Goal: Transaction & Acquisition: Purchase product/service

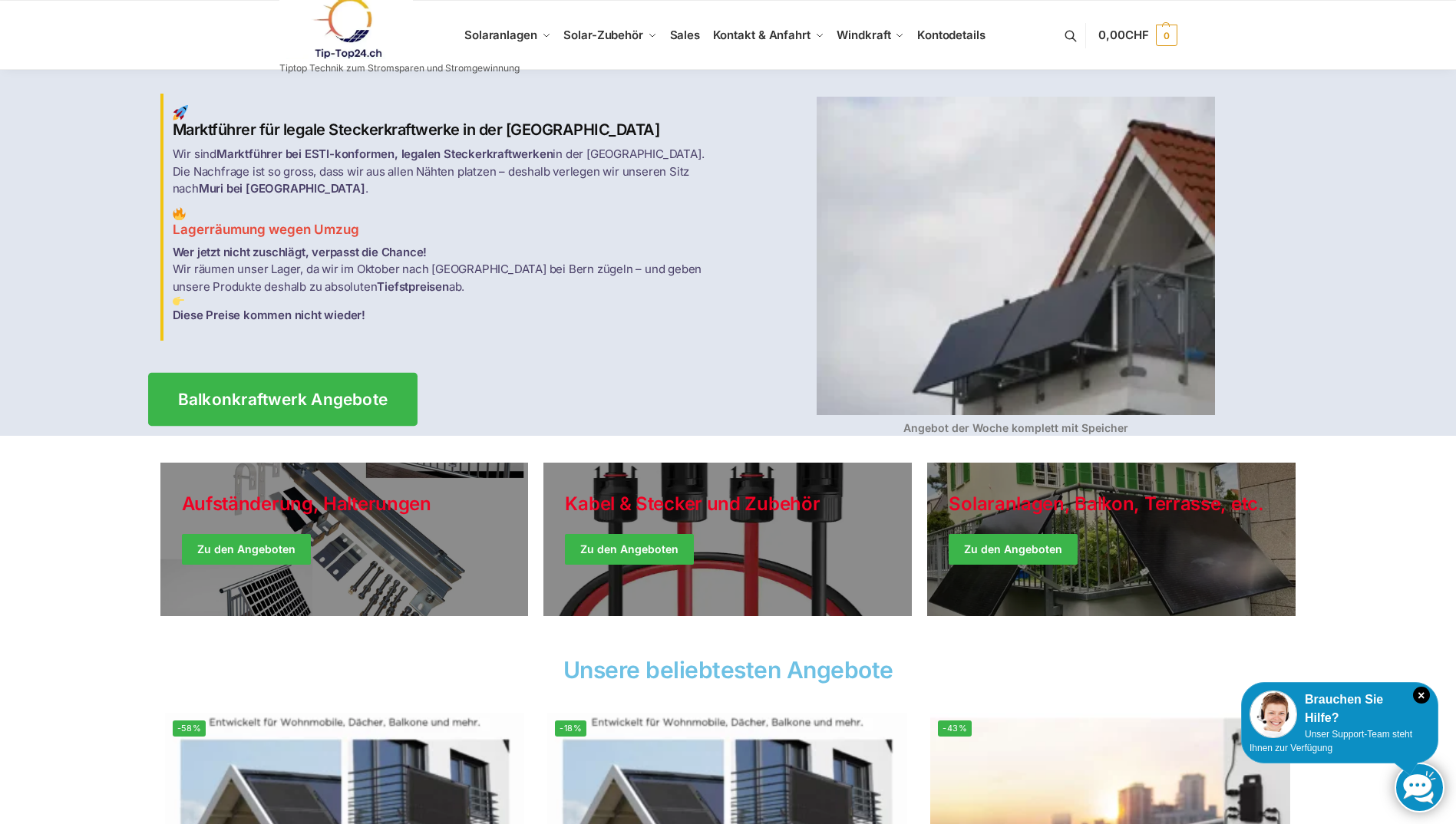
click at [262, 392] on span "Balkonkraftwerk Angebote" at bounding box center [282, 399] width 210 height 16
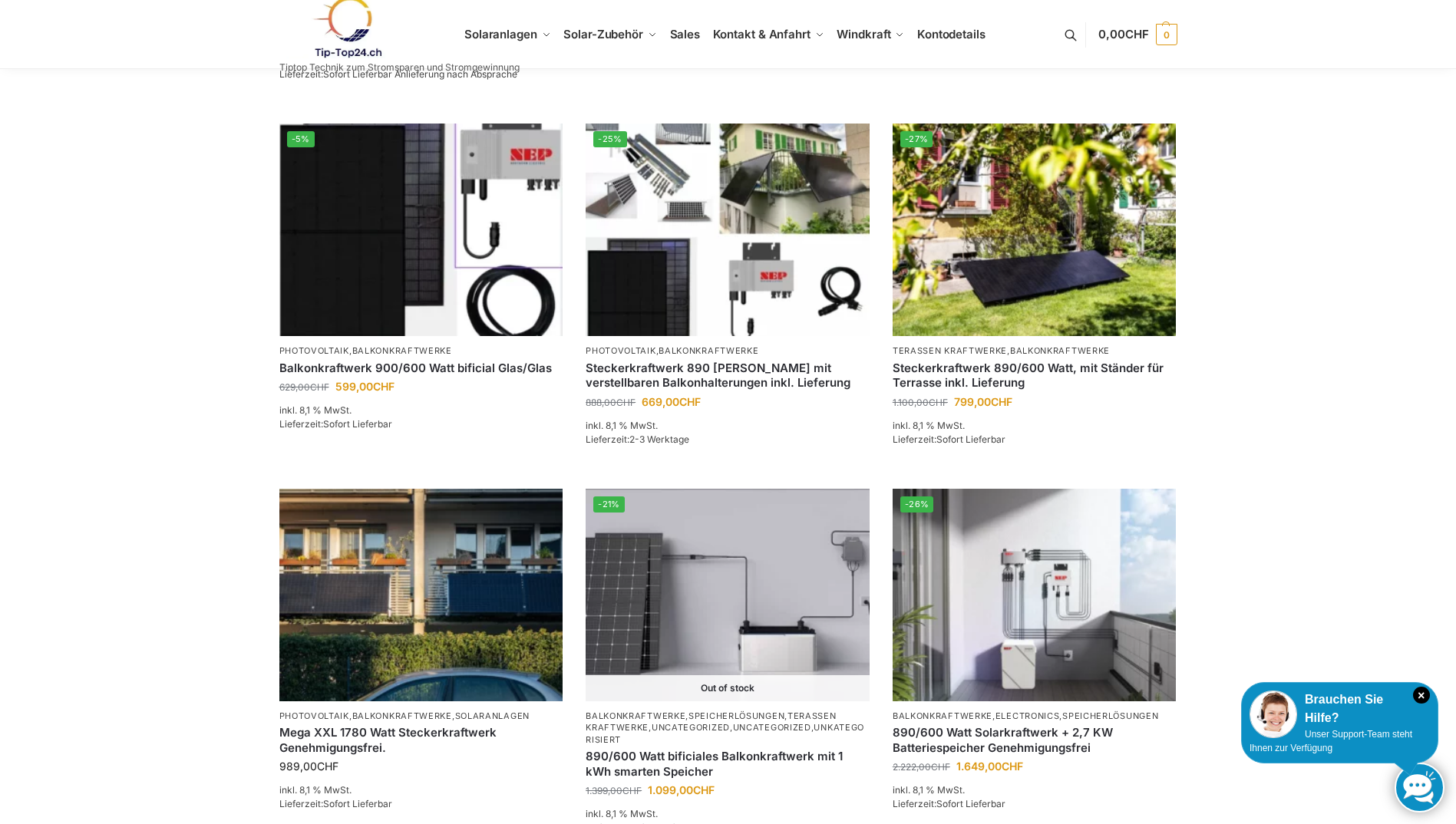
scroll to position [1024, 0]
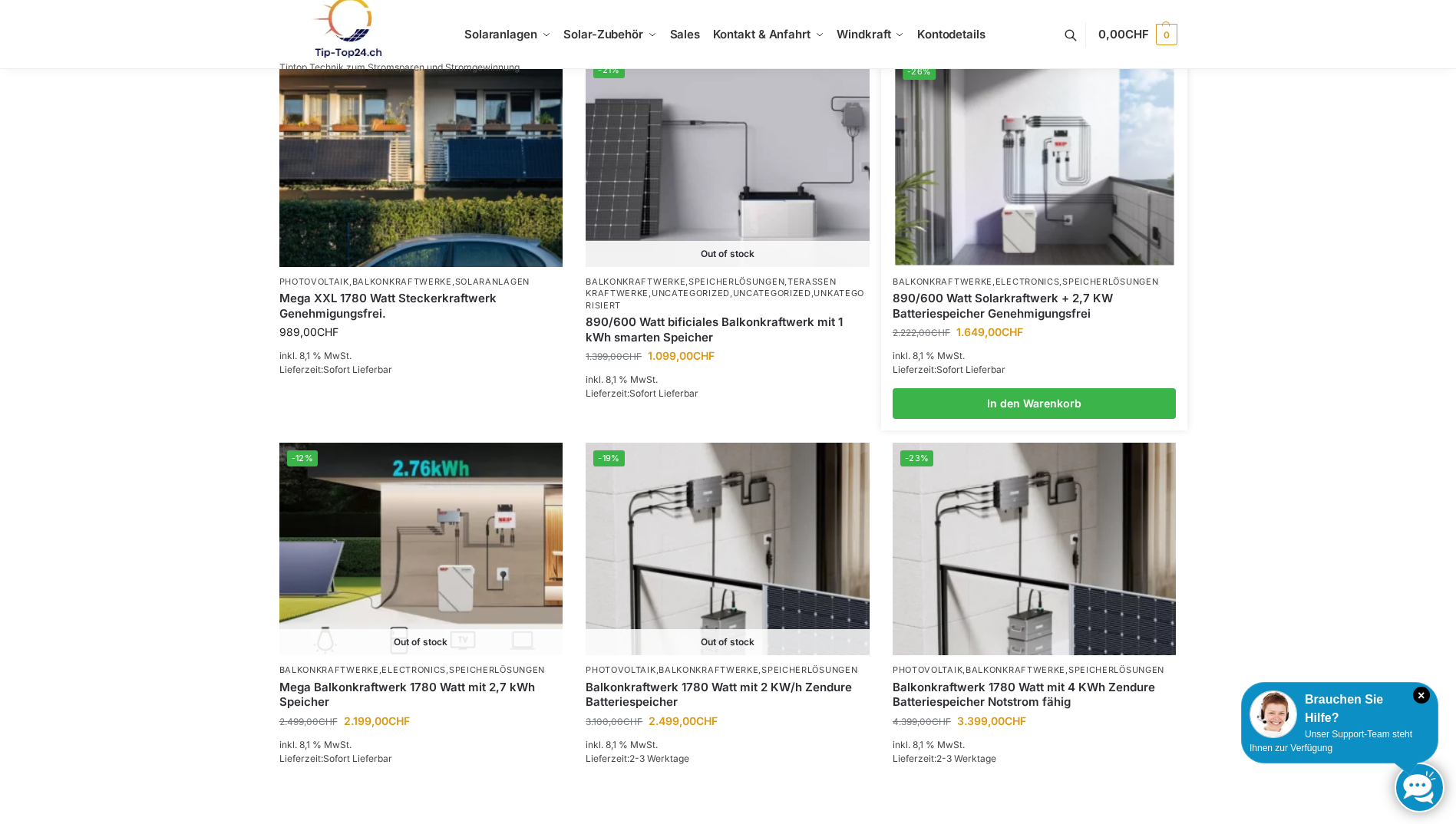
click at [1008, 158] on img at bounding box center [1034, 160] width 279 height 209
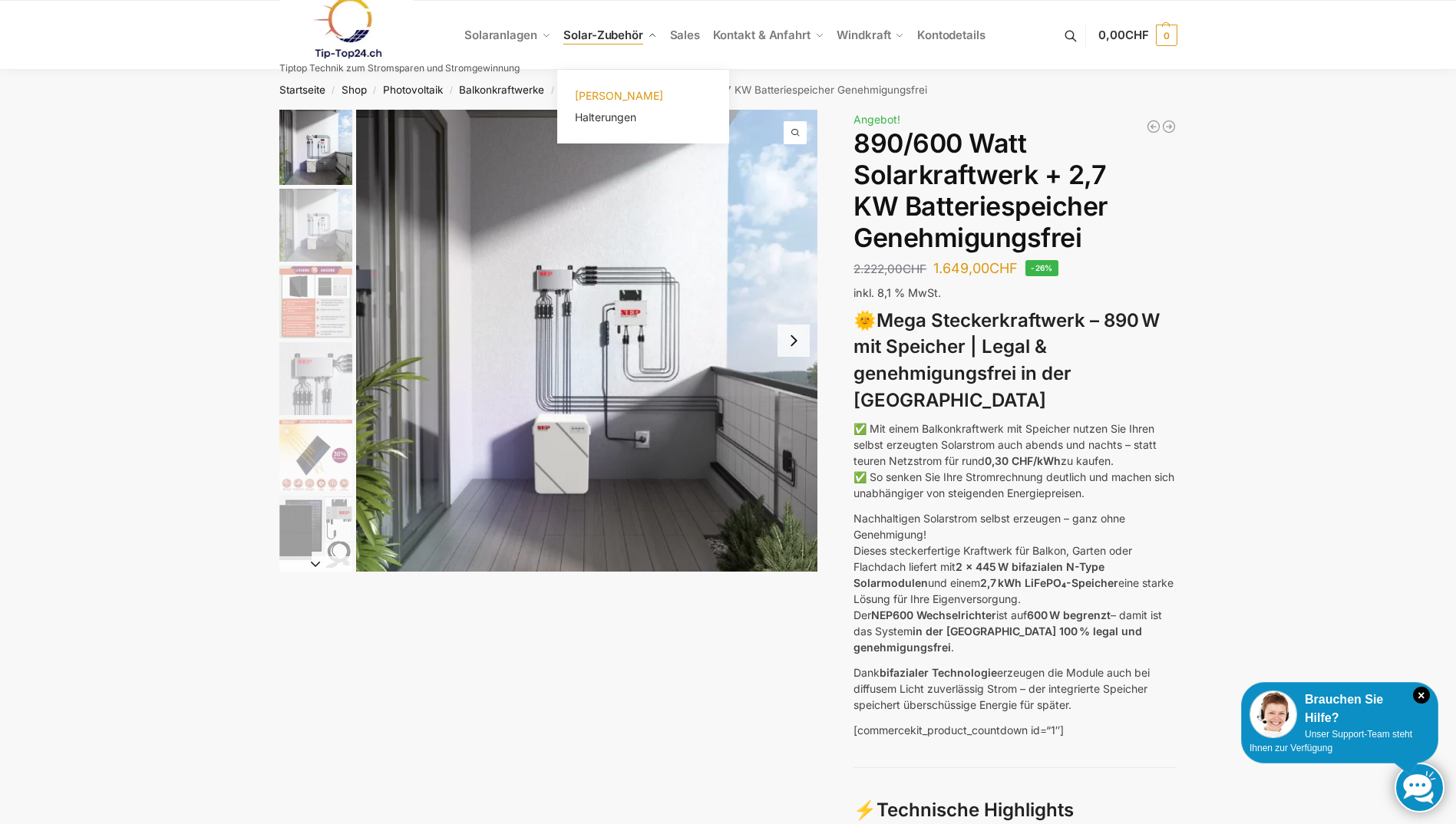
click at [611, 97] on span "[PERSON_NAME]" at bounding box center [619, 95] width 88 height 13
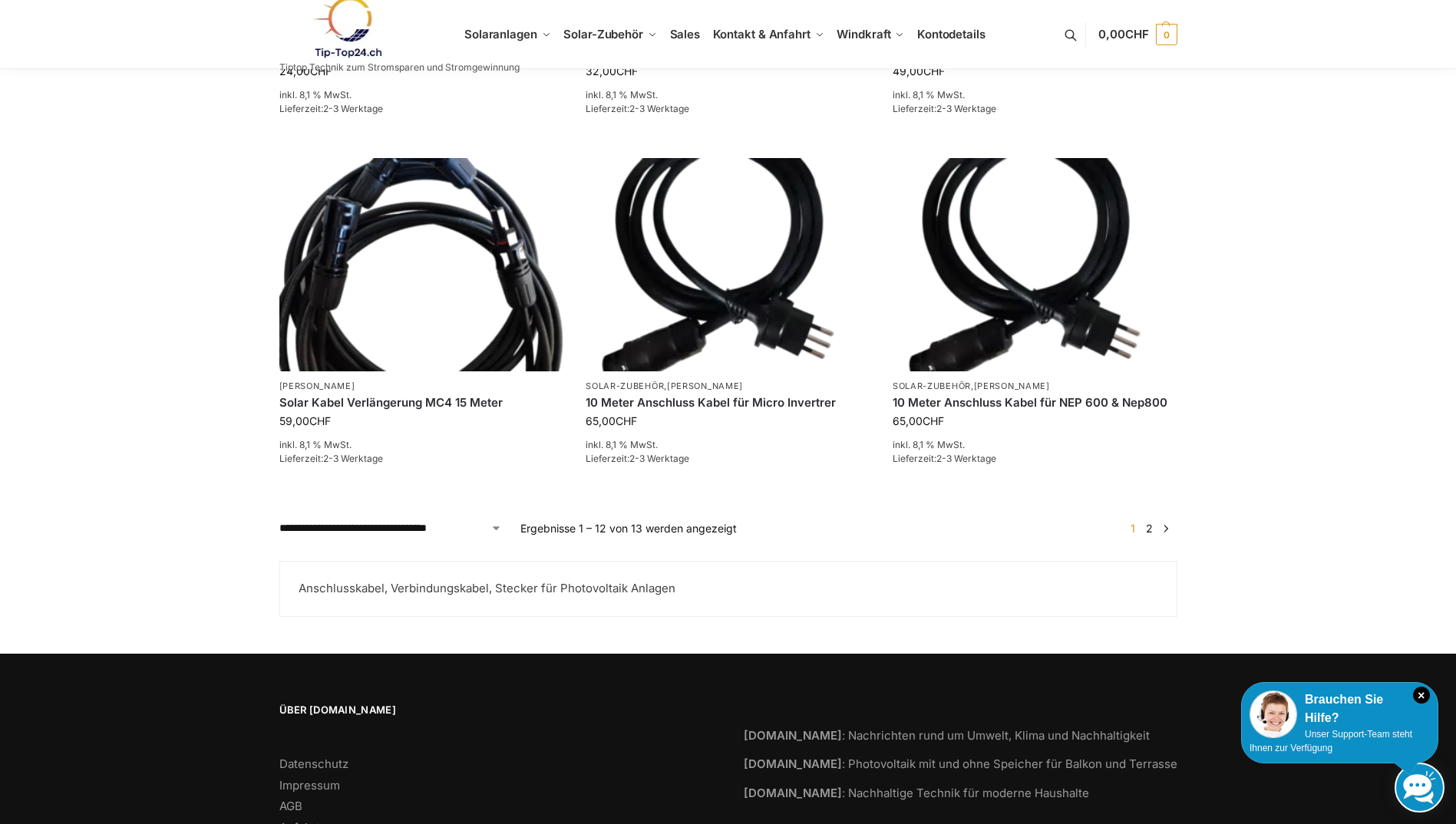
scroll to position [1305, 0]
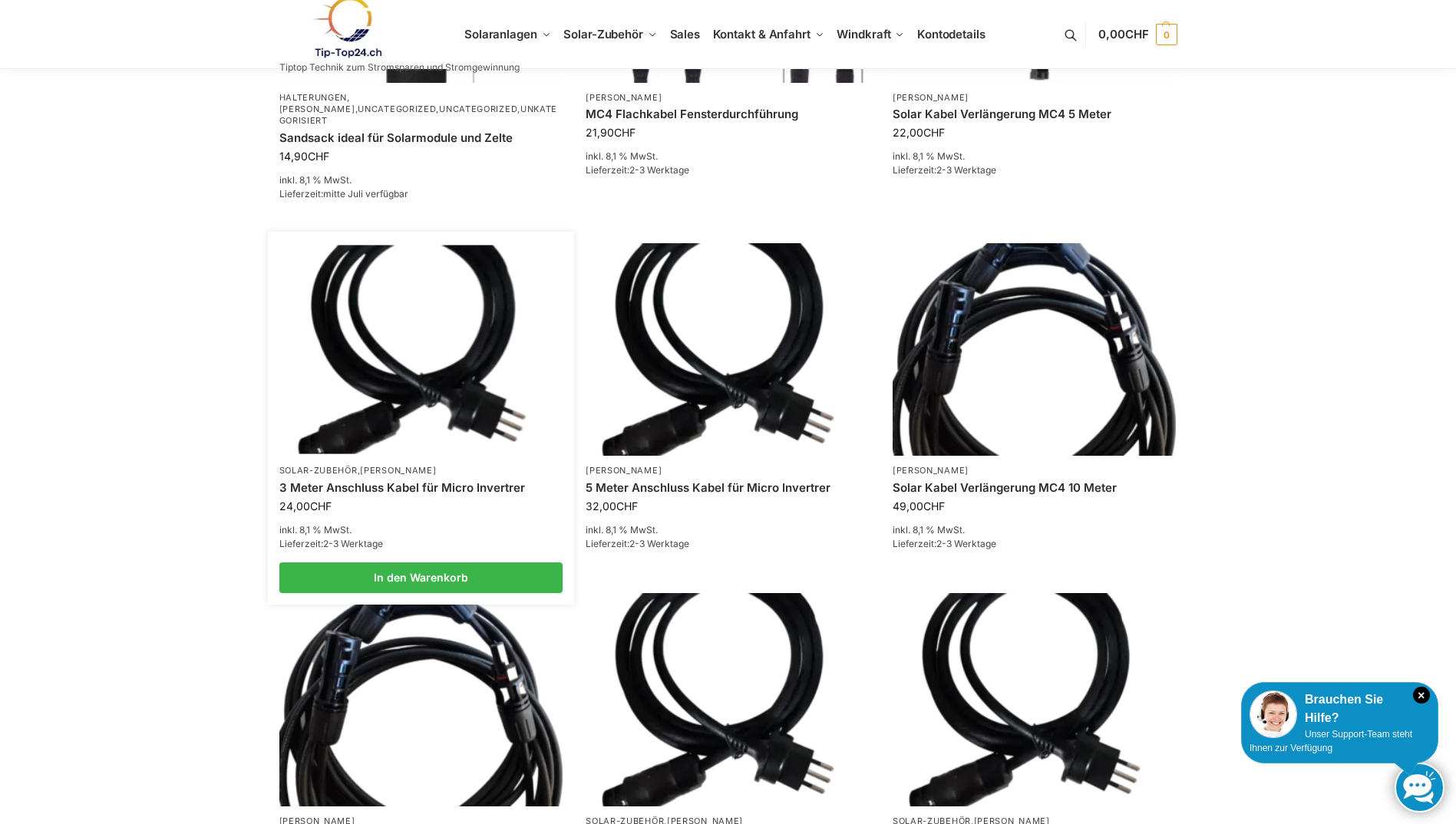
click at [440, 334] on img at bounding box center [421, 350] width 279 height 209
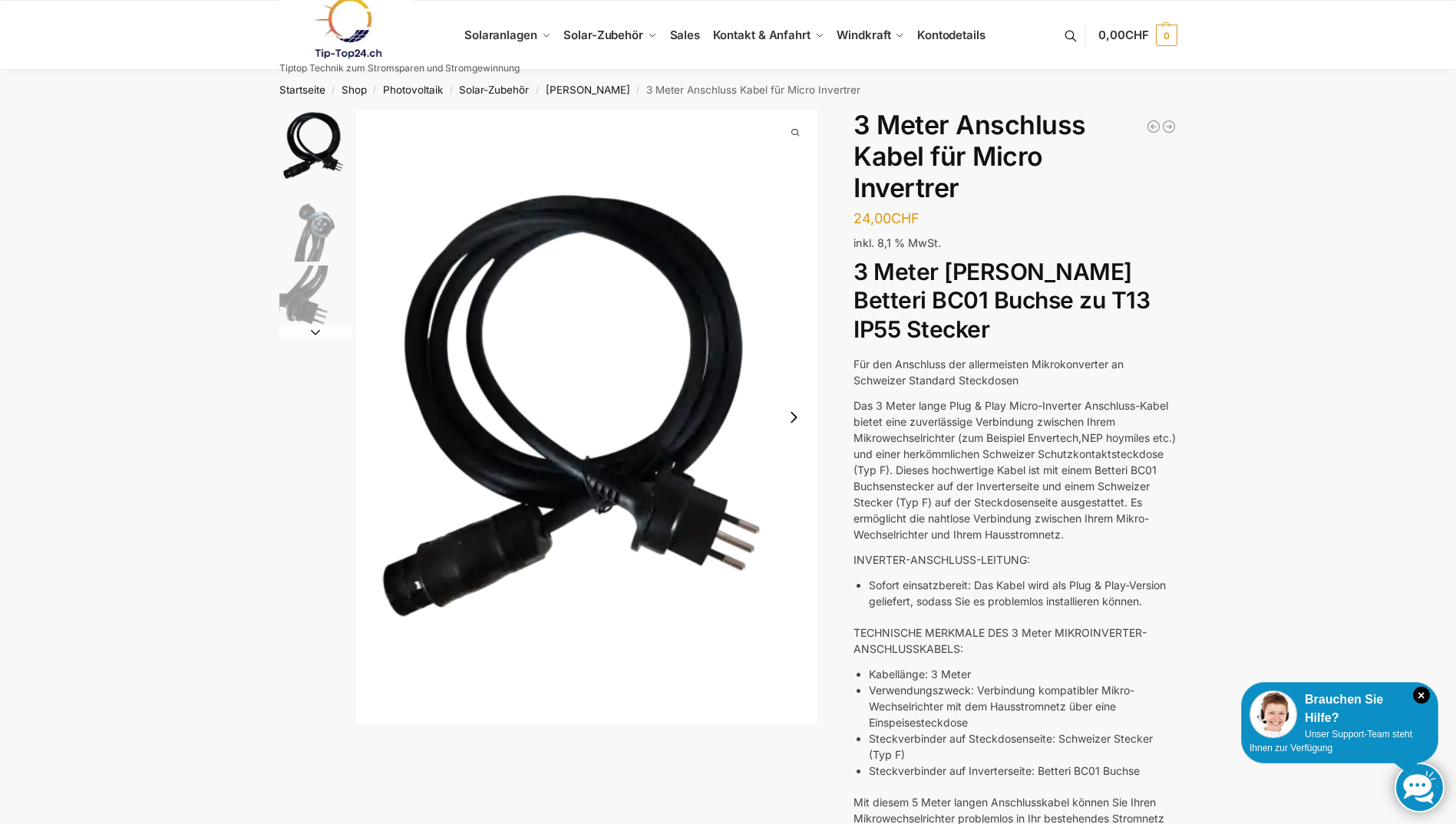
click at [329, 247] on img "2 / 3" at bounding box center [316, 225] width 73 height 73
